Goal: Task Accomplishment & Management: Use online tool/utility

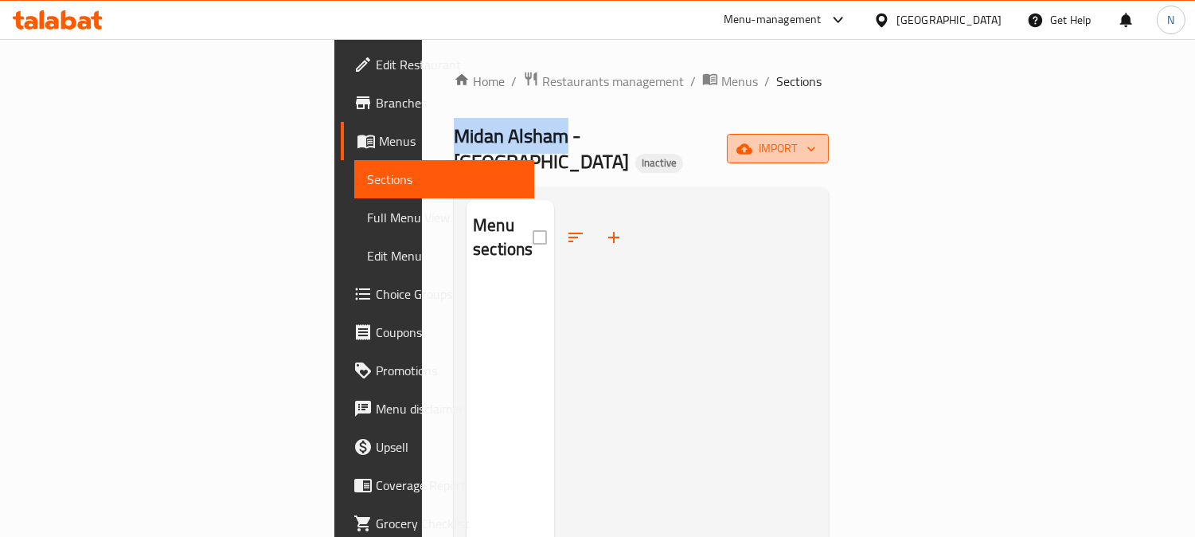
click at [816, 139] on span "import" at bounding box center [778, 149] width 76 height 20
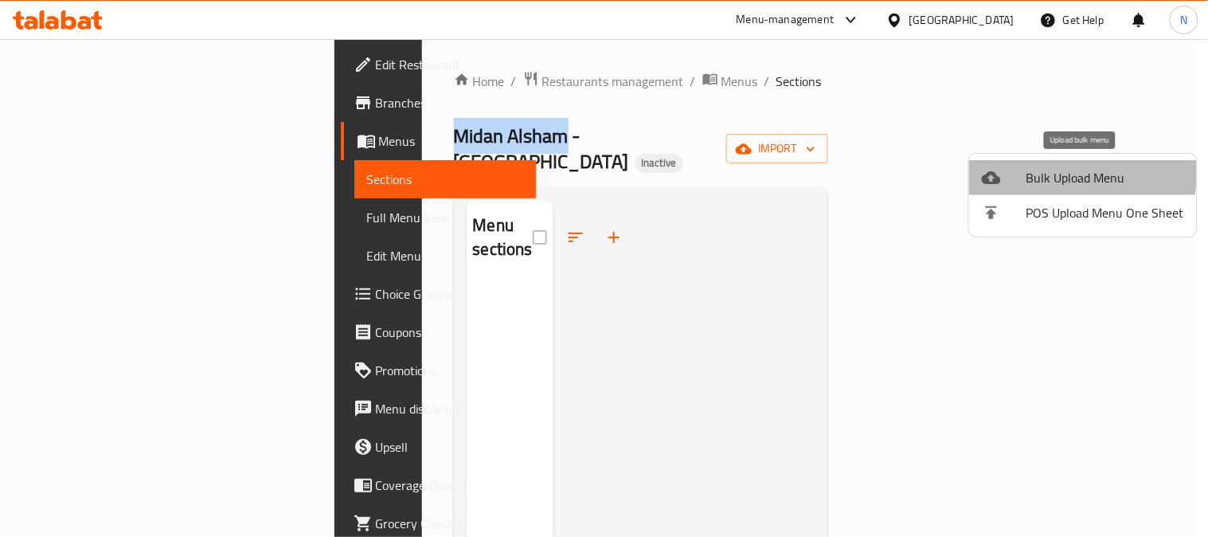
click at [1038, 169] on span "Bulk Upload Menu" at bounding box center [1106, 177] width 158 height 19
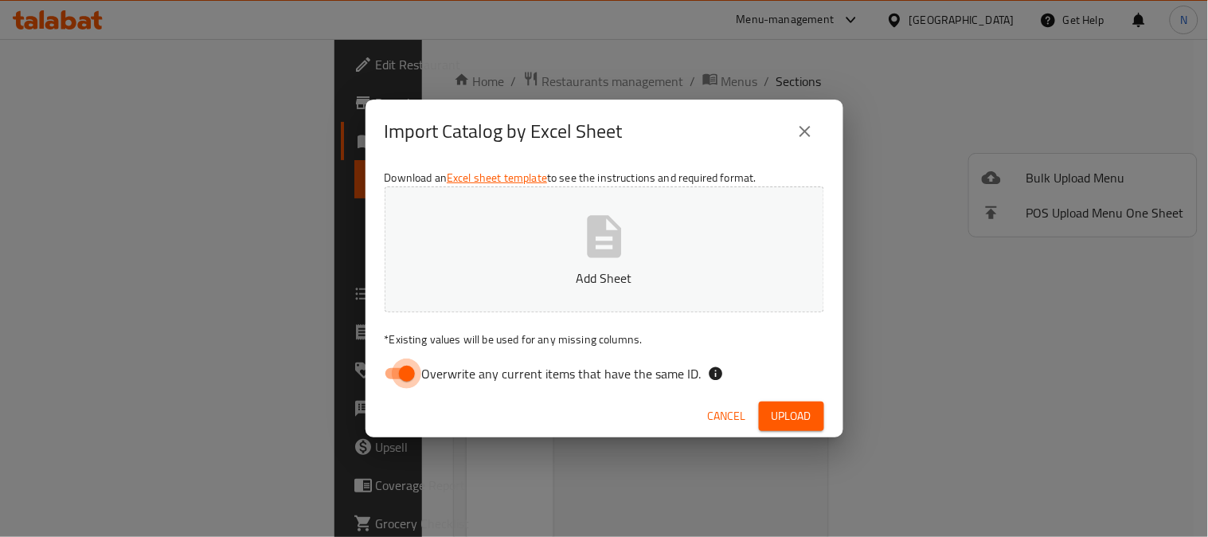
drag, startPoint x: 407, startPoint y: 369, endPoint x: 686, endPoint y: 272, distance: 295.9
click at [409, 369] on input "Overwrite any current items that have the same ID." at bounding box center [407, 373] width 91 height 30
checkbox input "false"
click at [780, 410] on span "Upload" at bounding box center [792, 416] width 40 height 20
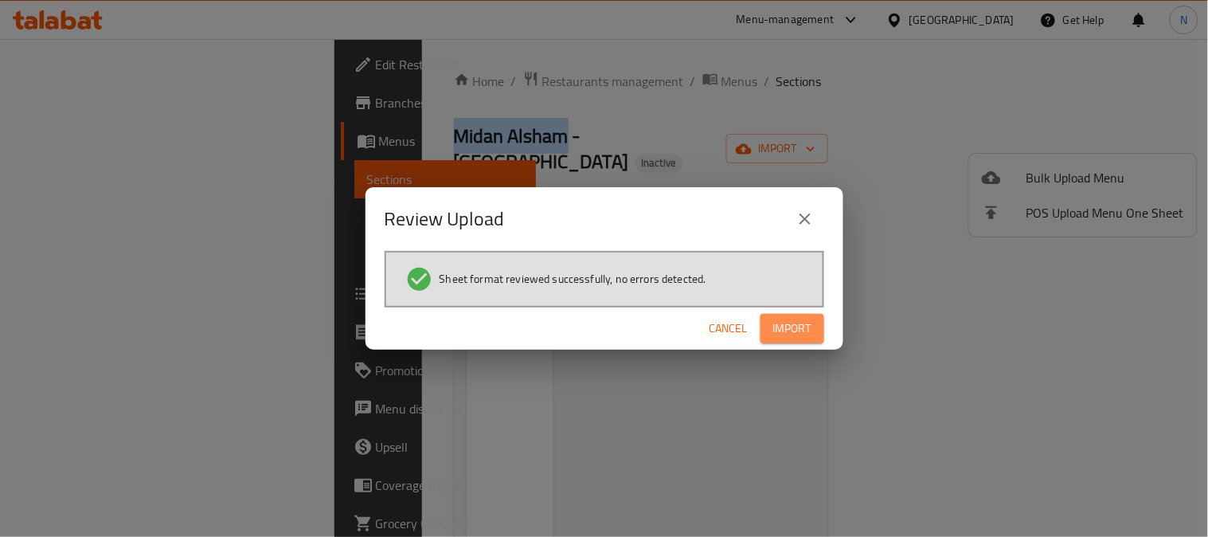
click at [782, 327] on span "Import" at bounding box center [792, 329] width 38 height 20
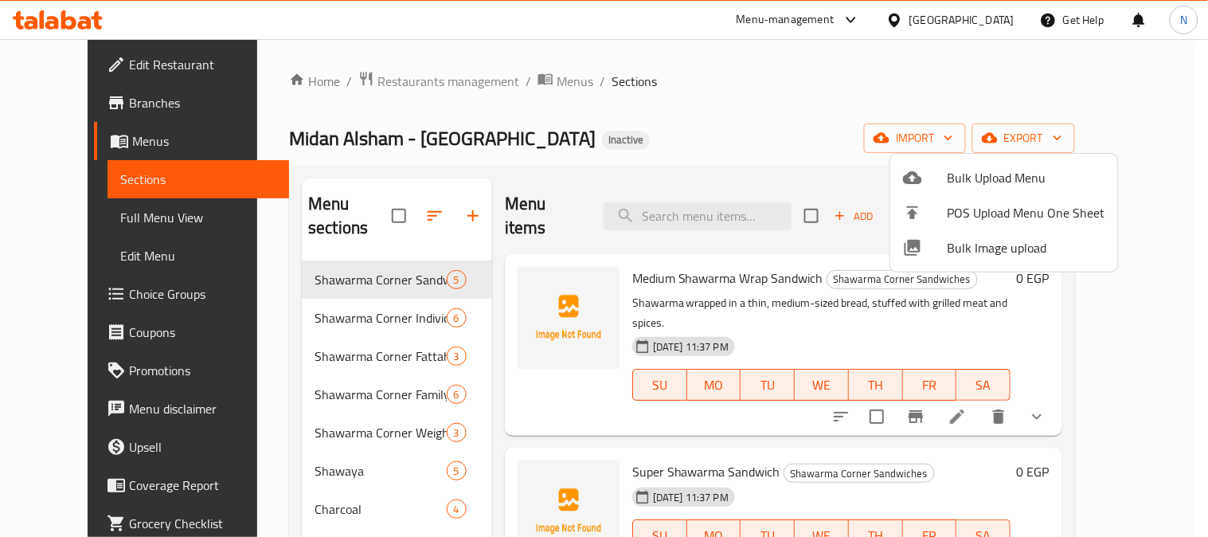
click at [466, 281] on div at bounding box center [604, 268] width 1208 height 537
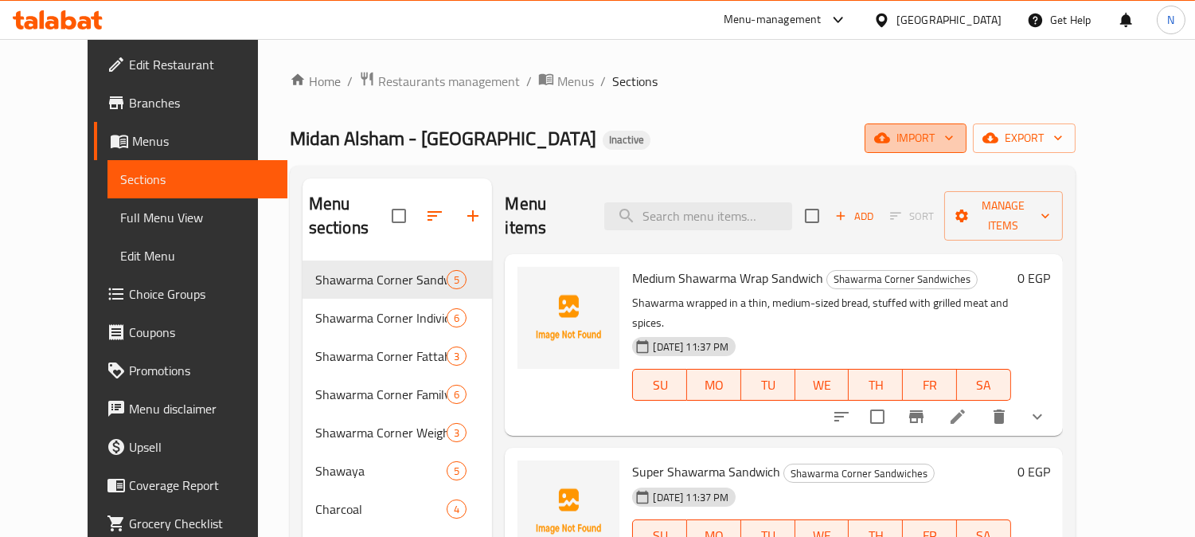
click at [954, 135] on span "import" at bounding box center [916, 138] width 76 height 20
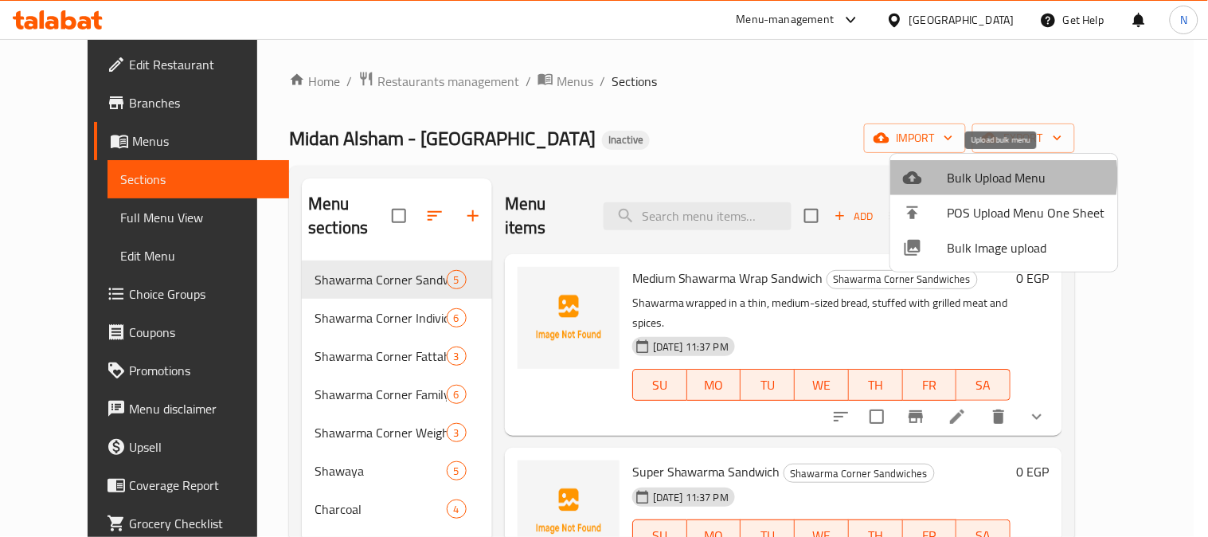
click at [982, 176] on span "Bulk Upload Menu" at bounding box center [1027, 177] width 158 height 19
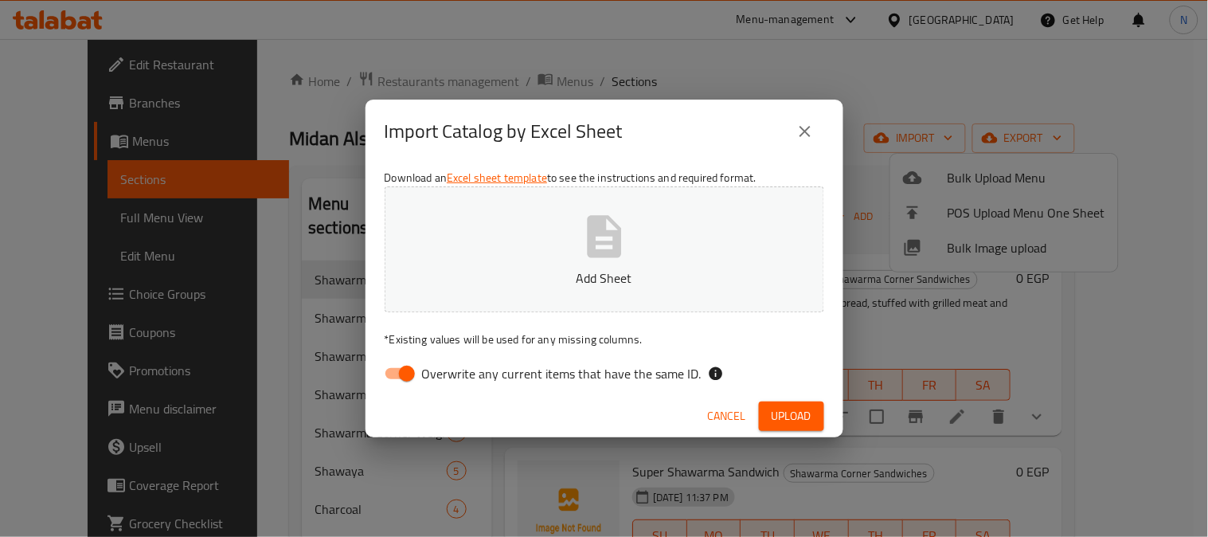
drag, startPoint x: 406, startPoint y: 370, endPoint x: 702, endPoint y: 427, distance: 301.6
click at [647, 438] on div "Import Catalog by Excel Sheet Download an Excel sheet template to see the instr…" at bounding box center [604, 268] width 1208 height 537
click at [725, 409] on span "Cancel" at bounding box center [727, 416] width 38 height 20
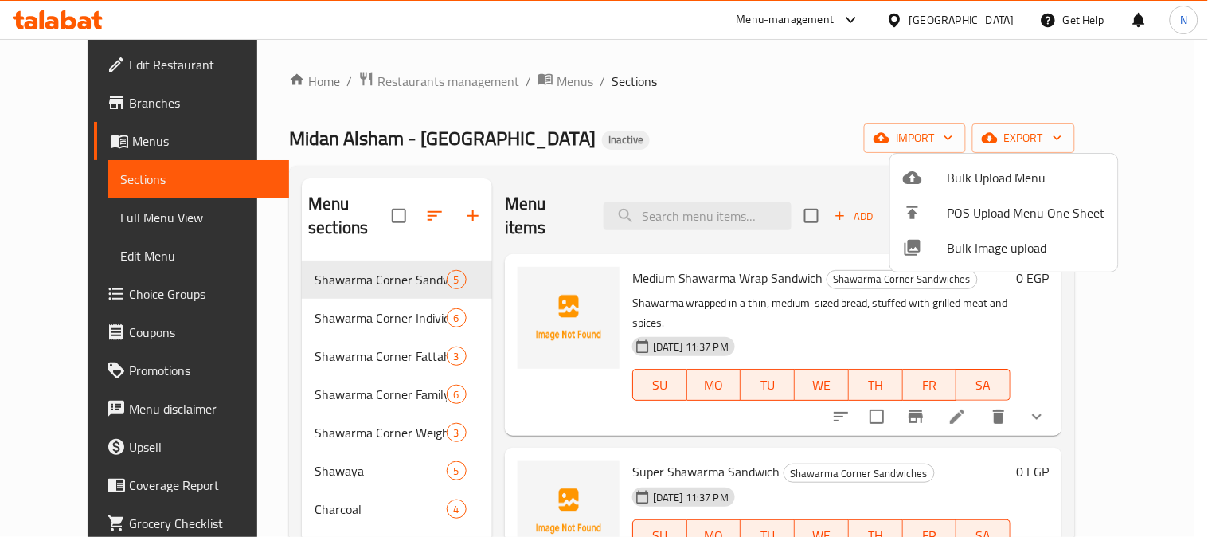
click at [1112, 138] on div at bounding box center [604, 268] width 1208 height 537
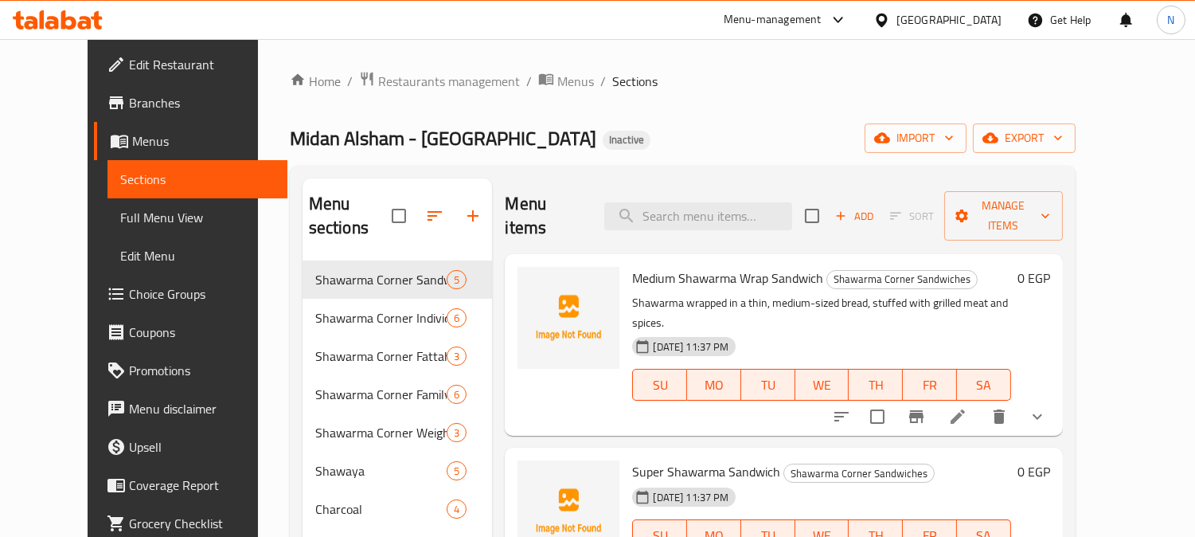
click at [1063, 138] on span "export" at bounding box center [1024, 138] width 77 height 20
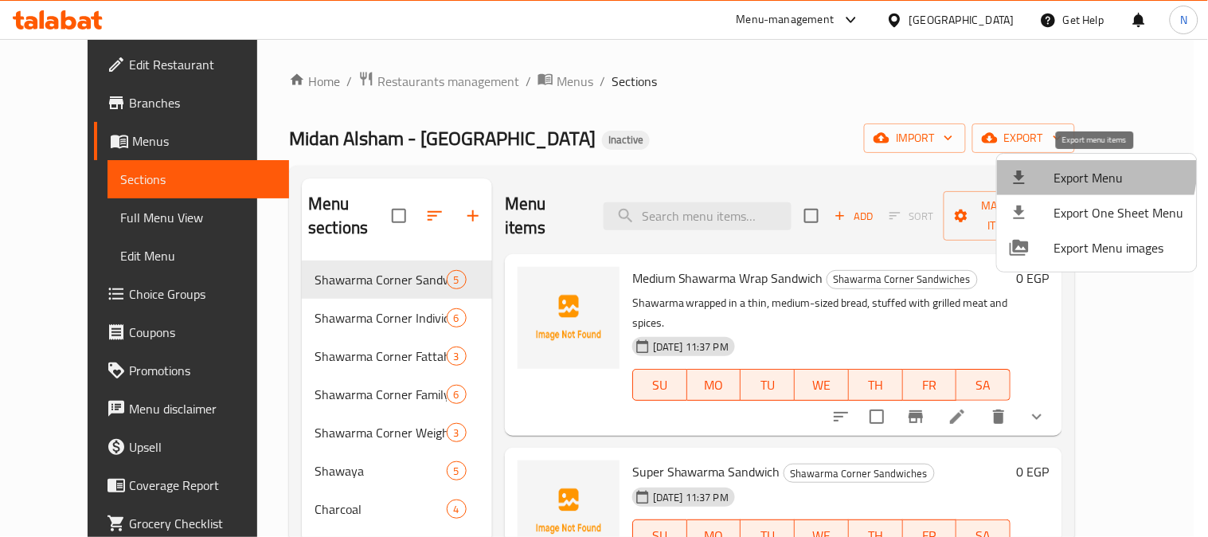
click at [1084, 169] on span "Export Menu" at bounding box center [1119, 177] width 130 height 19
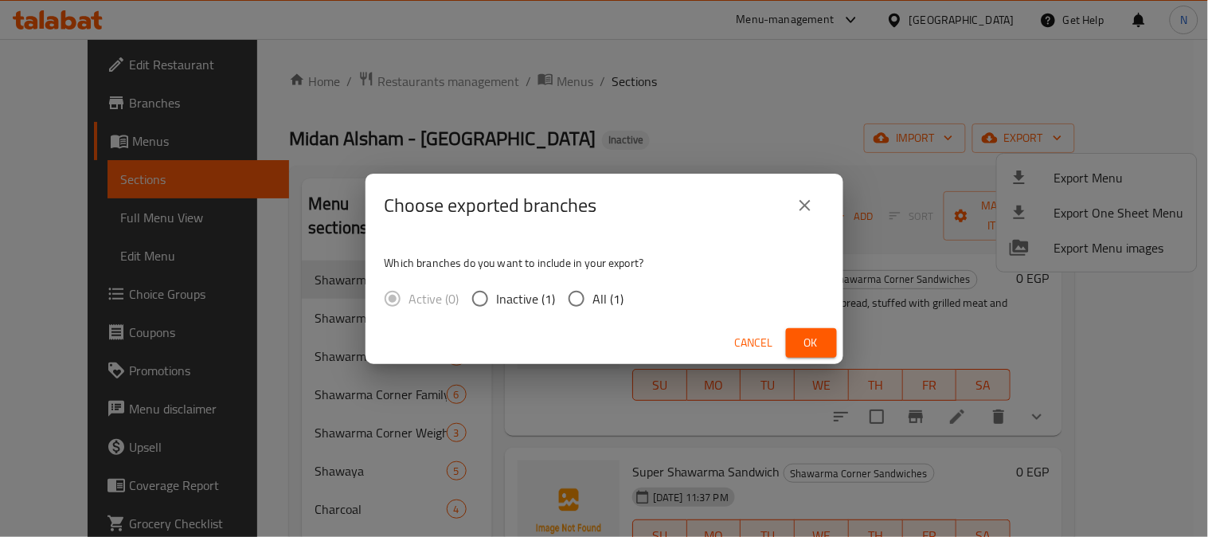
click at [585, 301] on input "All (1)" at bounding box center [576, 298] width 33 height 33
radio input "true"
click at [799, 346] on span "Ok" at bounding box center [811, 343] width 25 height 20
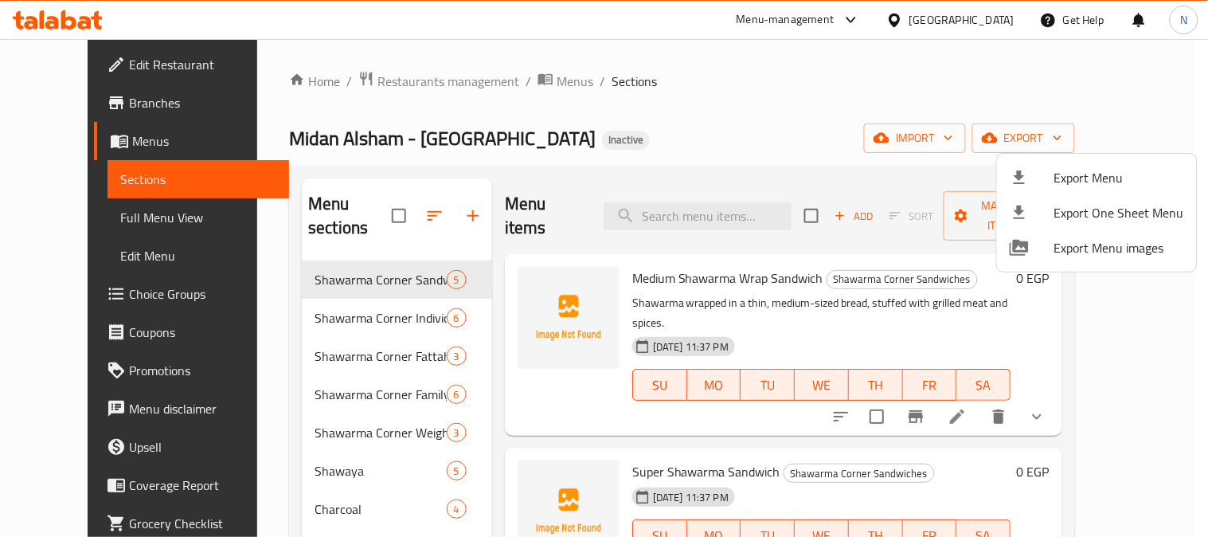
drag, startPoint x: 220, startPoint y: 131, endPoint x: 341, endPoint y: 142, distance: 121.5
click at [348, 139] on div at bounding box center [604, 268] width 1208 height 537
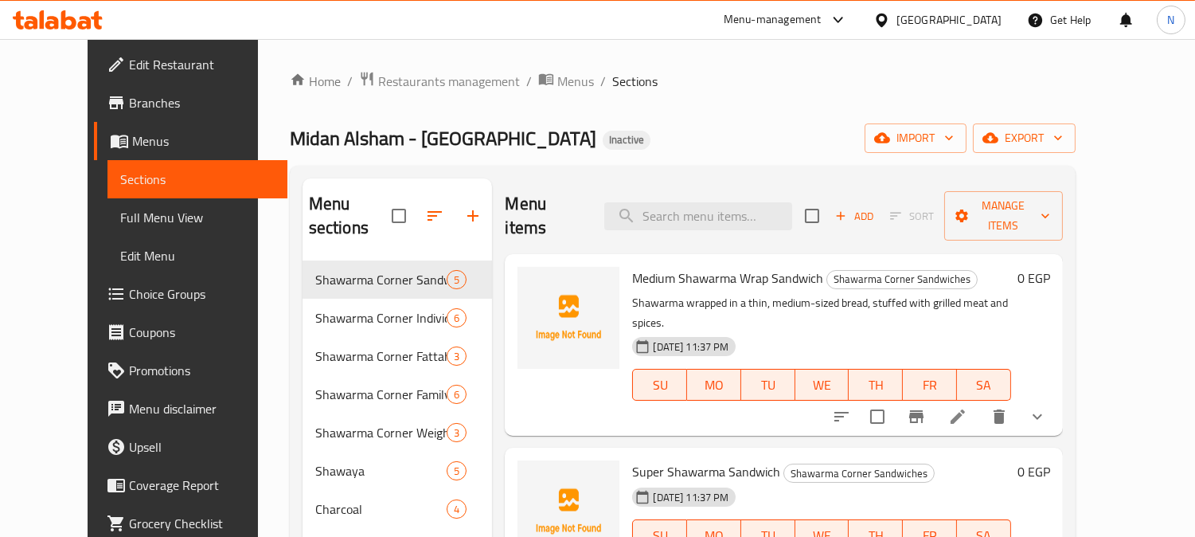
click at [348, 141] on span "Midan Alsham - [GEOGRAPHIC_DATA]" at bounding box center [443, 138] width 307 height 36
drag, startPoint x: 306, startPoint y: 134, endPoint x: 216, endPoint y: 131, distance: 90.0
click at [258, 131] on div "Home / Restaurants management / Menus / Sections Midan Alsham - ميدان الشام Ina…" at bounding box center [683, 519] width 850 height 960
copy span "[PERSON_NAME]"
